Goal: Transaction & Acquisition: Purchase product/service

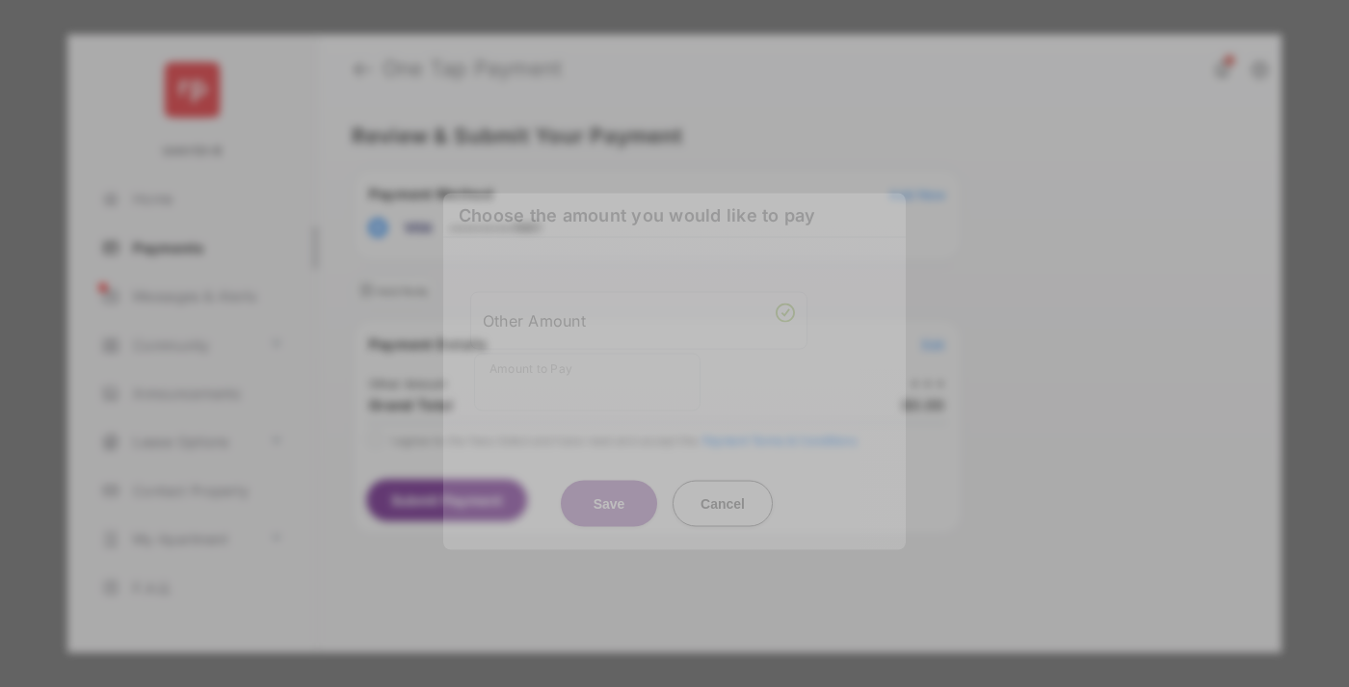
click at [639, 304] on div "Other Amount" at bounding box center [639, 320] width 312 height 33
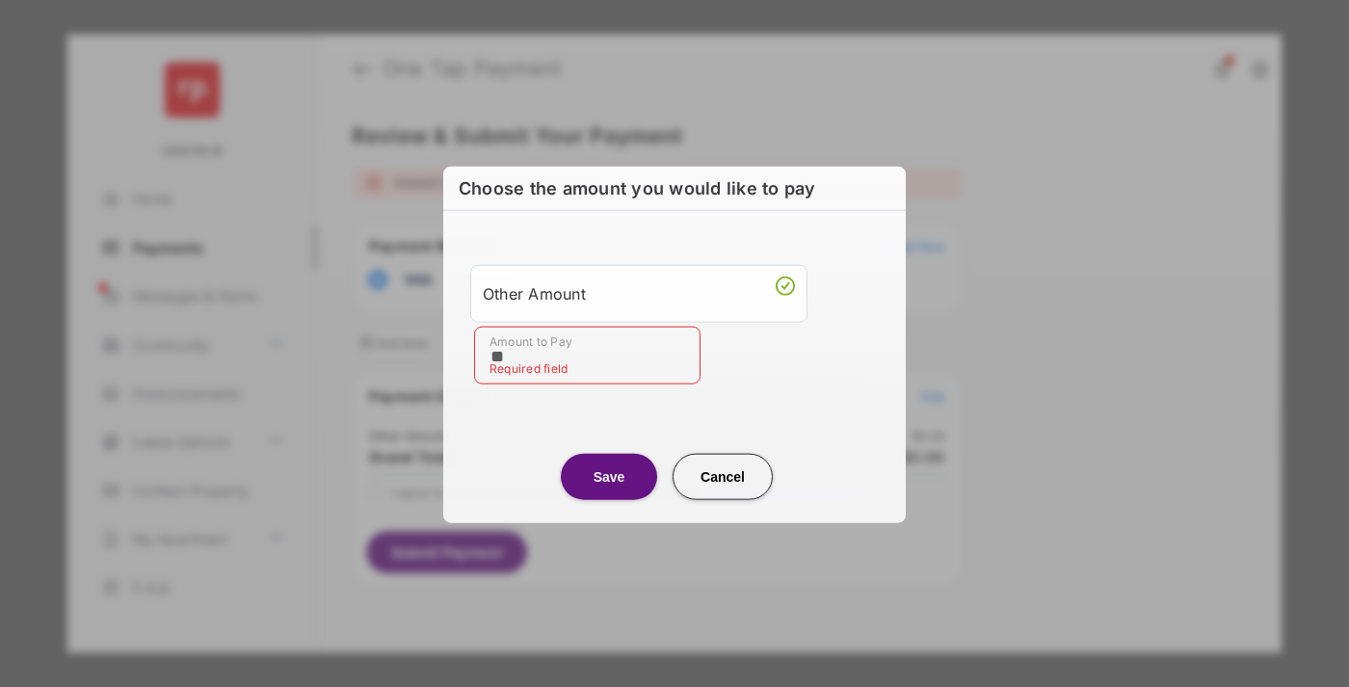
type input "**"
click at [609, 475] on button "Save" at bounding box center [609, 476] width 96 height 46
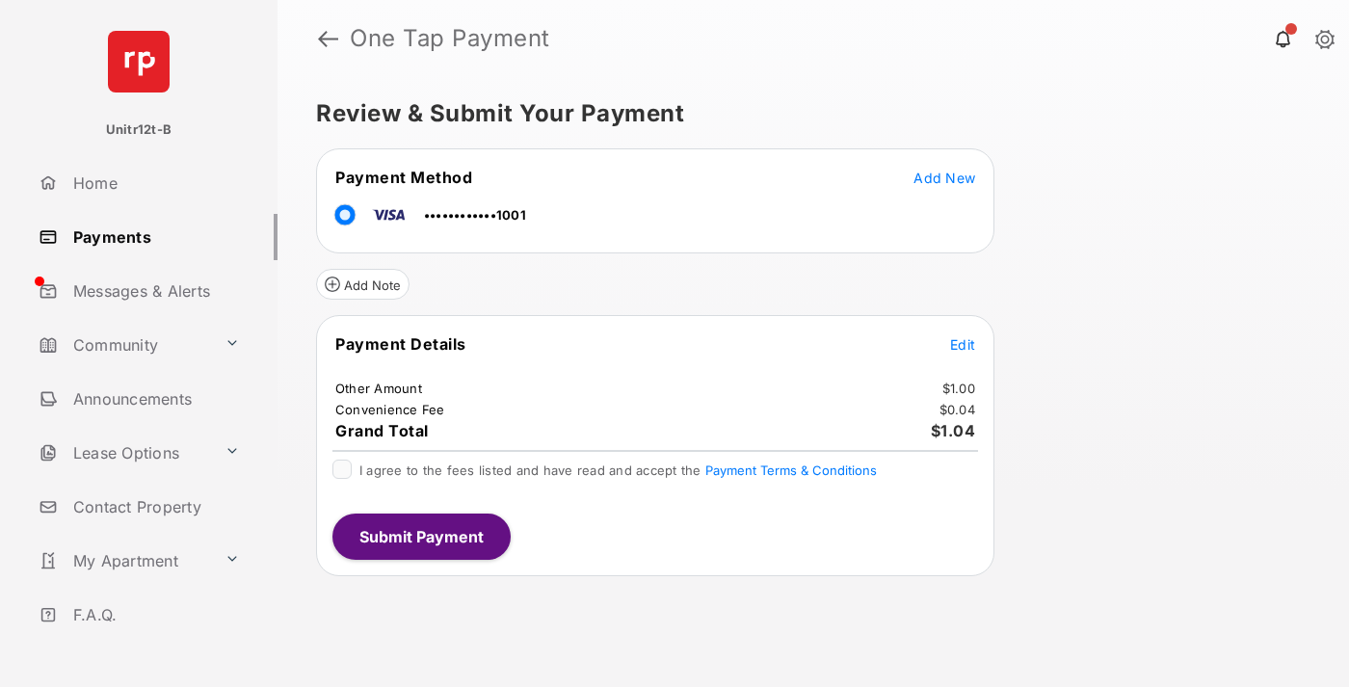
click at [963, 344] on span "Edit" at bounding box center [962, 344] width 25 height 16
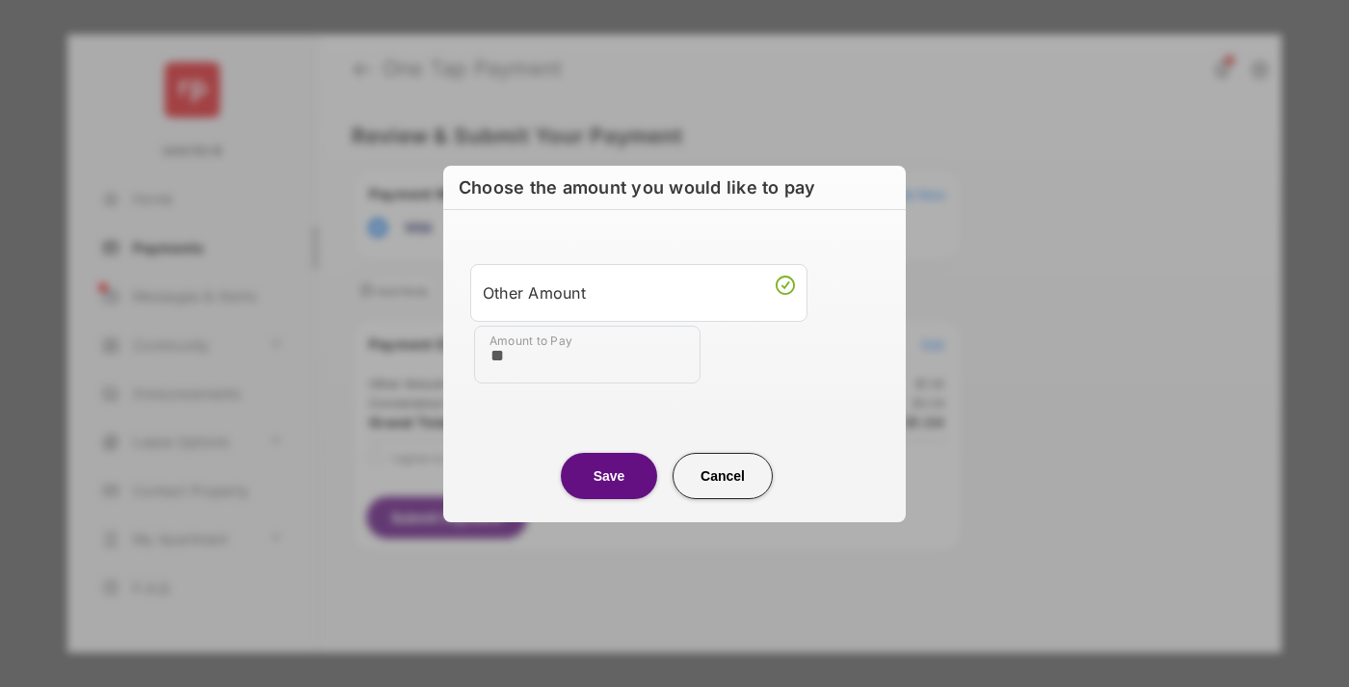
click at [609, 475] on button "Save" at bounding box center [609, 476] width 96 height 46
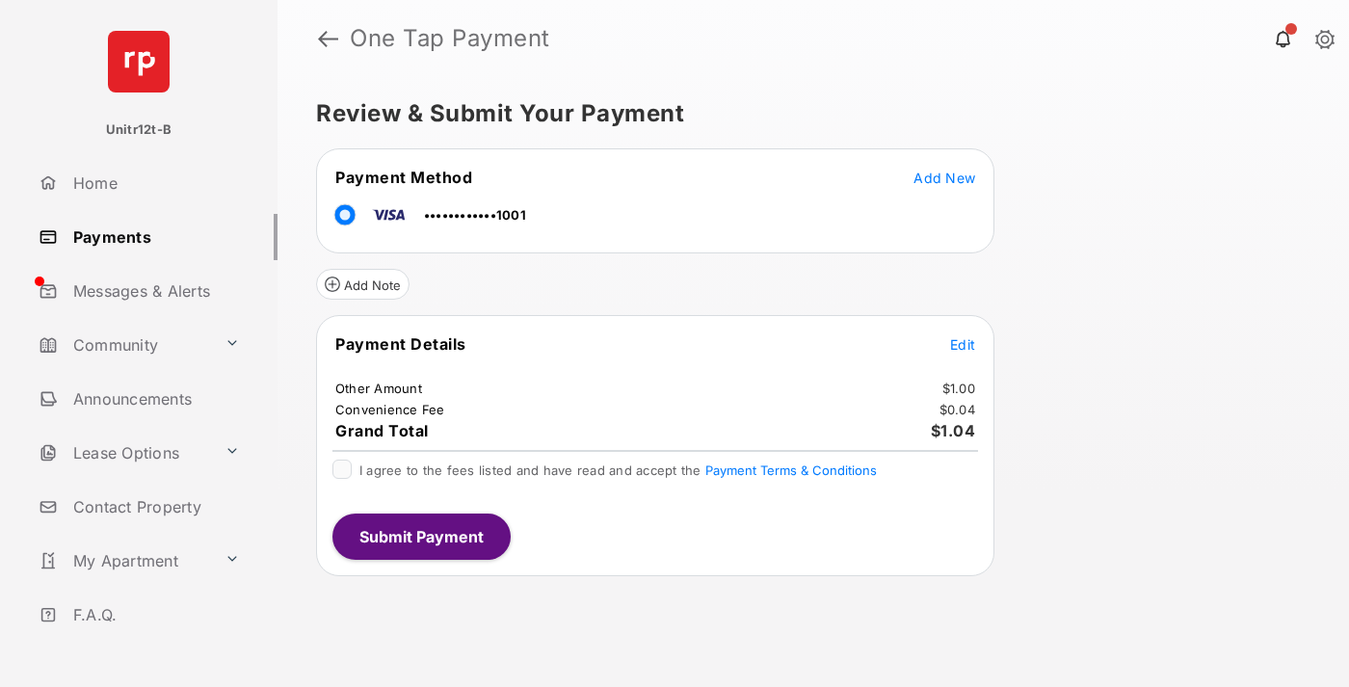
click at [420, 536] on button "Submit Payment" at bounding box center [422, 537] width 178 height 46
